Goal: Find specific page/section: Find specific page/section

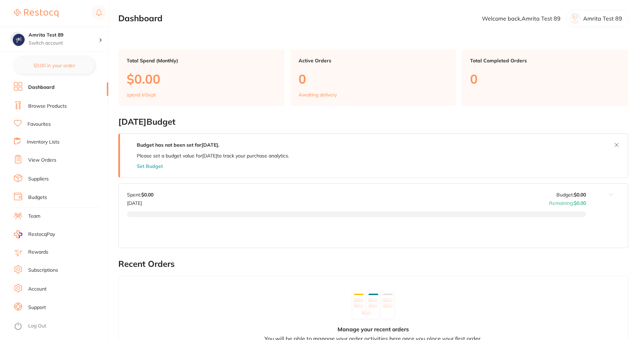
drag, startPoint x: 0, startPoint y: 0, endPoint x: 149, endPoint y: 161, distance: 219.7
click at [149, 161] on main "Dashboard Welcome back, Amrita Test 89 Amrita Test 89 Total Spend (Monthly) $0.…" at bounding box center [380, 289] width 524 height 578
click at [42, 182] on link "Suppliers" at bounding box center [38, 178] width 21 height 7
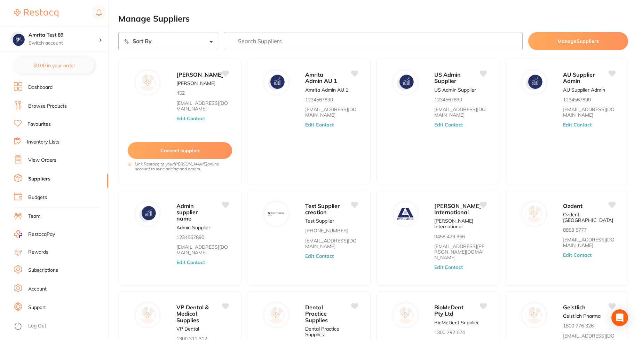
click at [304, 37] on input "search" at bounding box center [373, 41] width 299 height 18
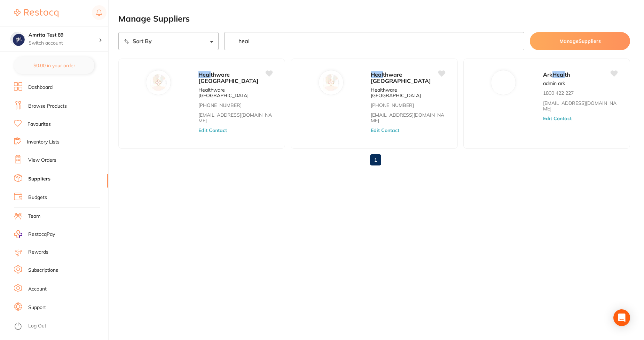
type input "heal"
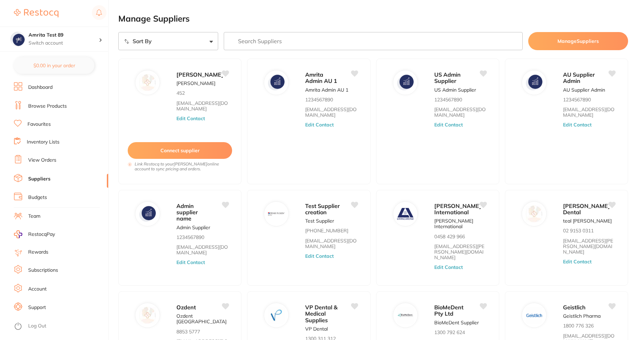
click at [291, 38] on input "search" at bounding box center [373, 41] width 299 height 18
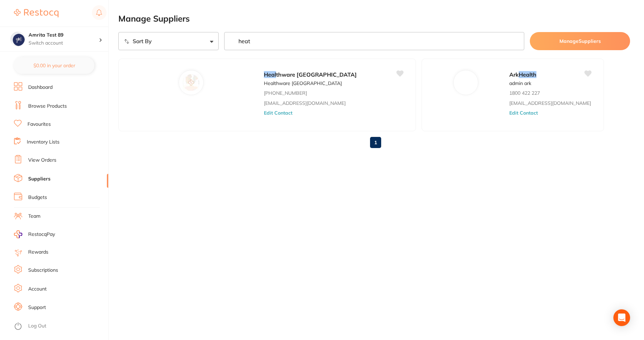
type input "heat"
